Goal: Check status: Check status

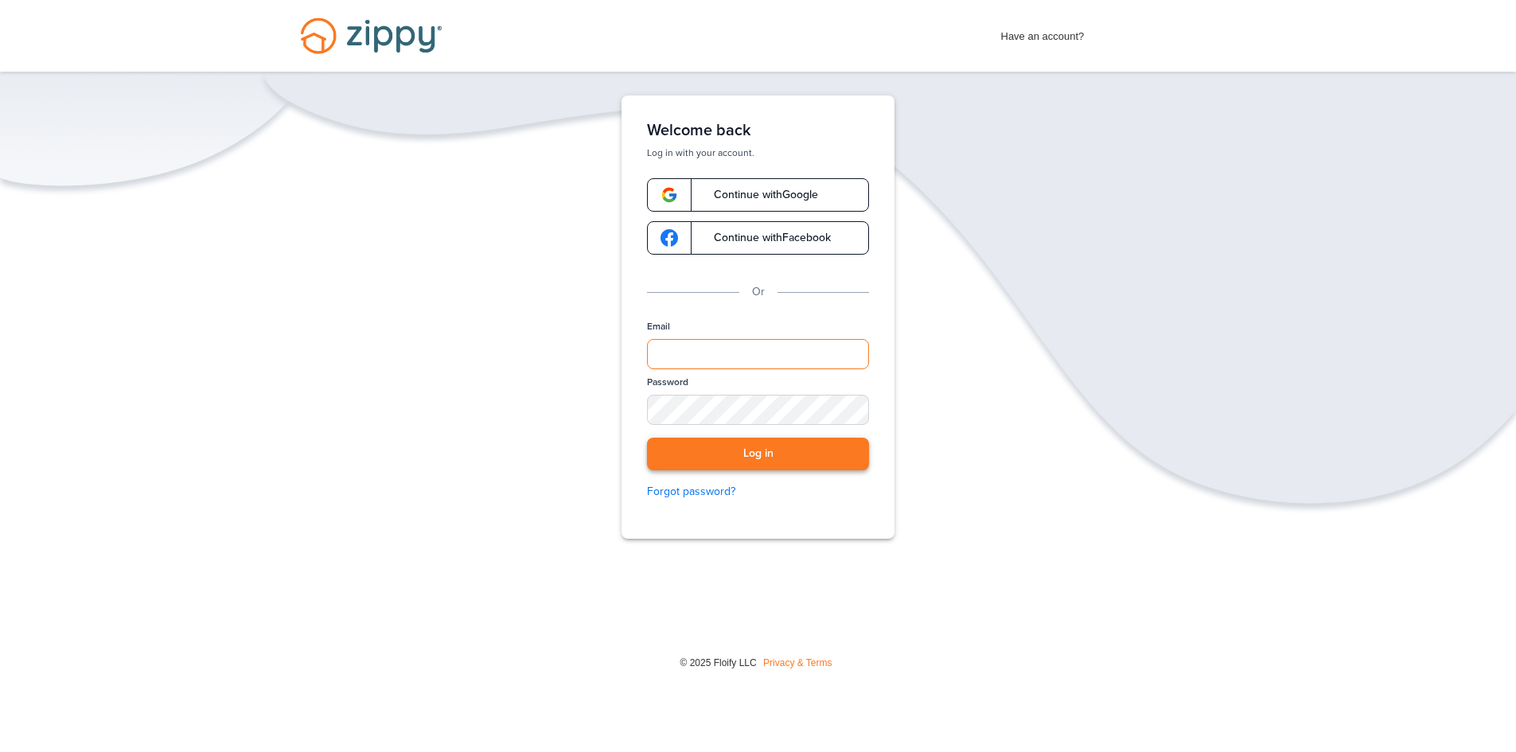
type input "**********"
click at [750, 466] on button "Log in" at bounding box center [758, 454] width 222 height 33
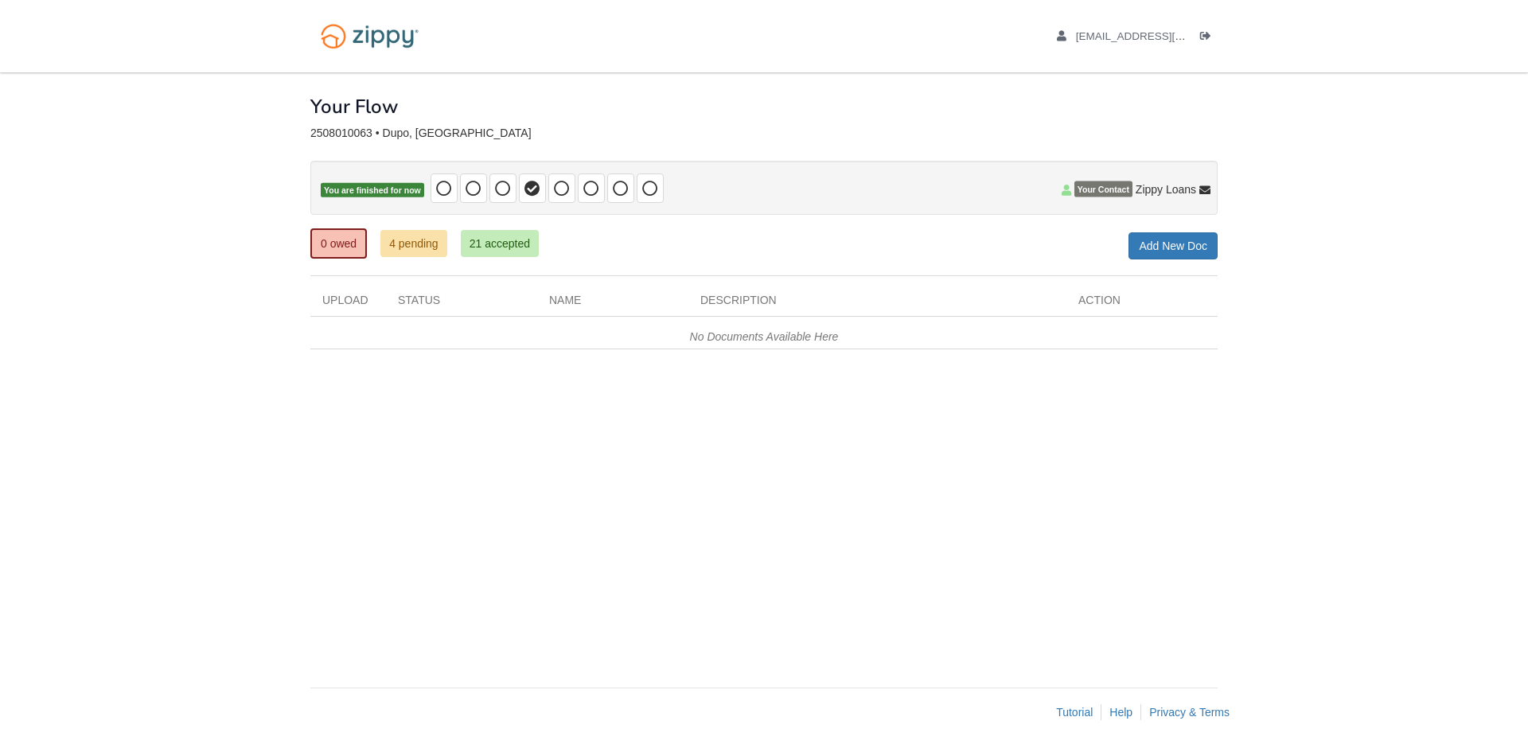
click at [373, 236] on ul "0 owed 4 pending 21 accepted" at bounding box center [430, 244] width 240 height 32
click at [411, 260] on div "× × × Pending Add Document Notice document will be included in the email sent t…" at bounding box center [763, 371] width 907 height 599
click at [442, 237] on link "4 pending" at bounding box center [413, 243] width 67 height 27
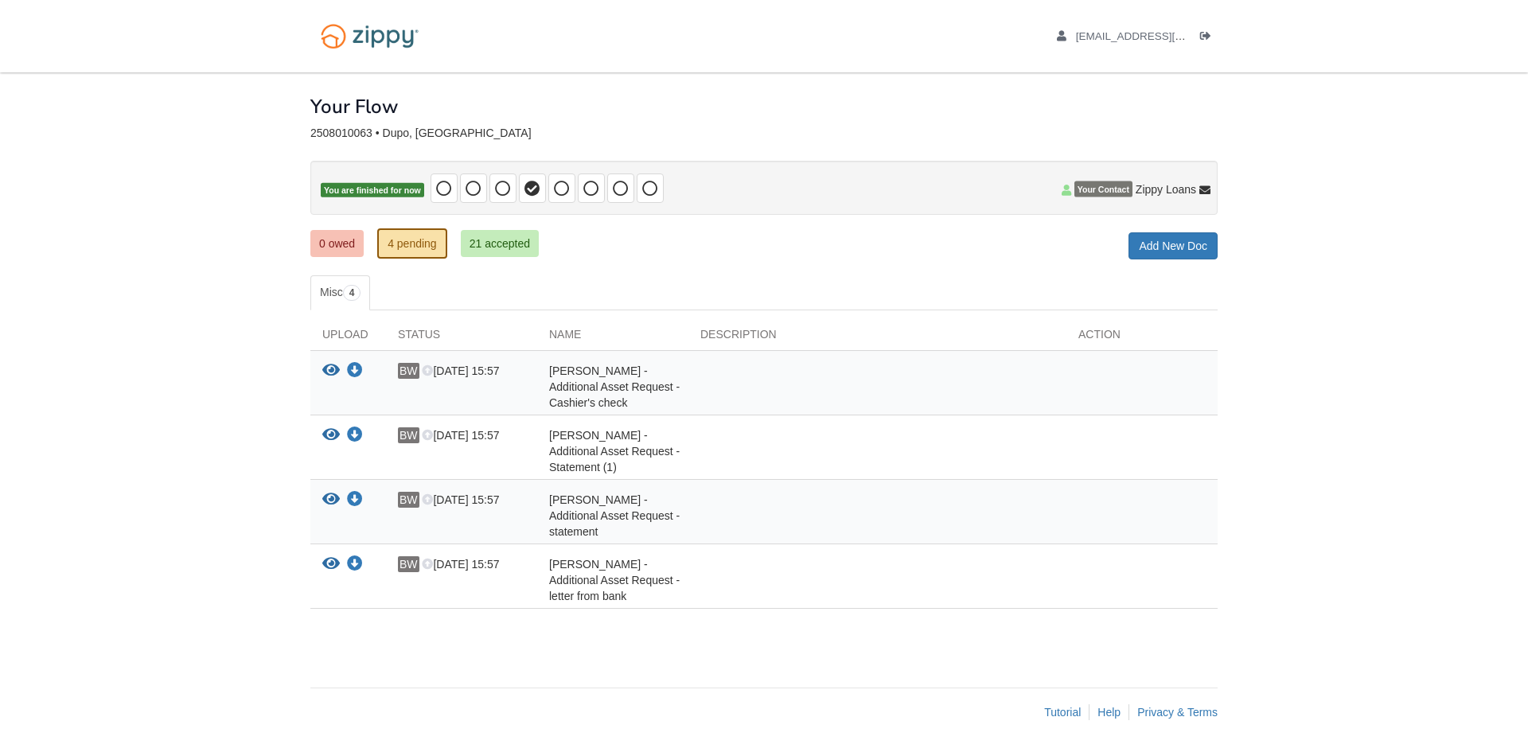
click at [789, 236] on div "0 owed 4 pending 21 accepted My Estimated Payment × My Estimated Payment Add Ne…" at bounding box center [763, 245] width 907 height 29
click at [1199, 189] on icon at bounding box center [1204, 190] width 11 height 11
click at [1152, 192] on span "Zippy Loans" at bounding box center [1166, 189] width 60 height 16
drag, startPoint x: 1207, startPoint y: 191, endPoint x: 1194, endPoint y: 190, distance: 13.6
click at [1207, 192] on icon at bounding box center [1204, 190] width 11 height 11
